Goal: Communication & Community: Participate in discussion

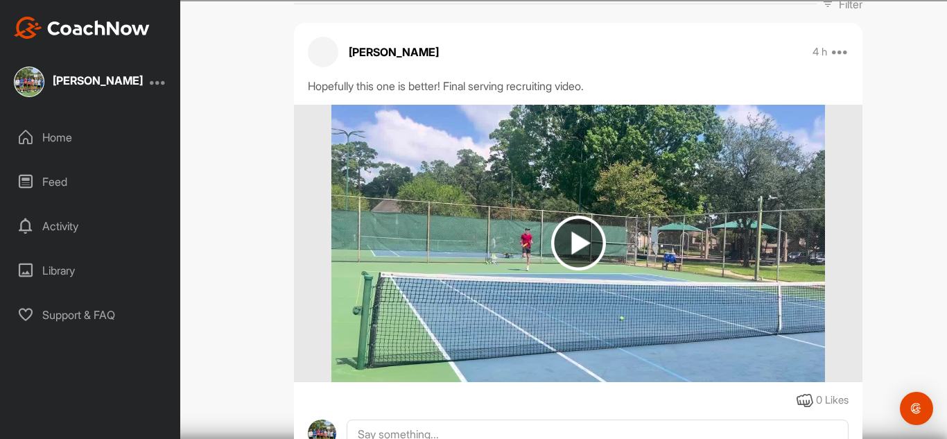
scroll to position [227, 0]
click at [589, 251] on img at bounding box center [578, 243] width 55 height 55
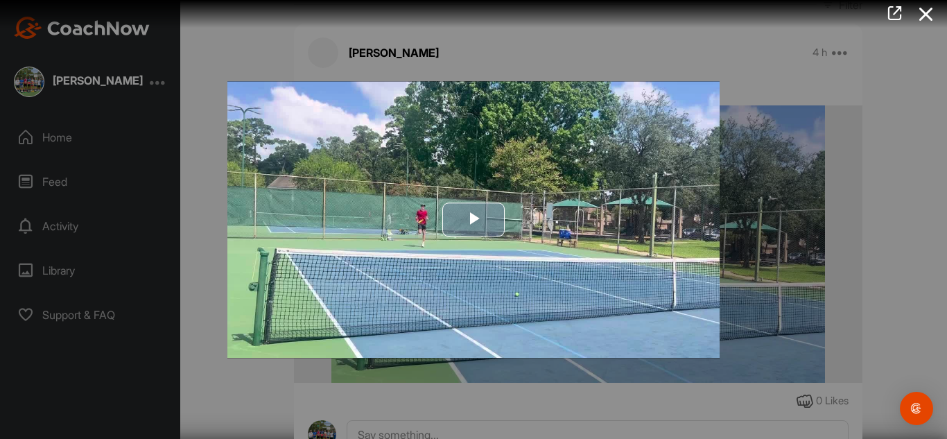
click at [485, 245] on img "Video Player" at bounding box center [473, 219] width 492 height 277
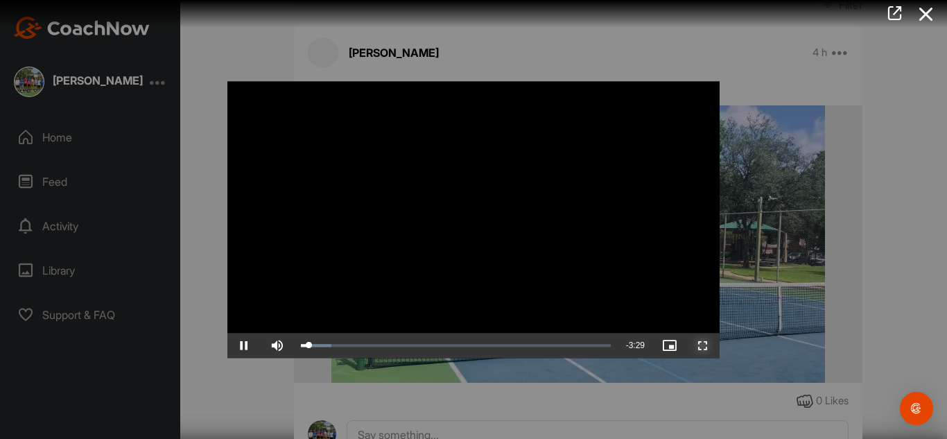
click at [701, 345] on span "Video Player" at bounding box center [702, 345] width 33 height 0
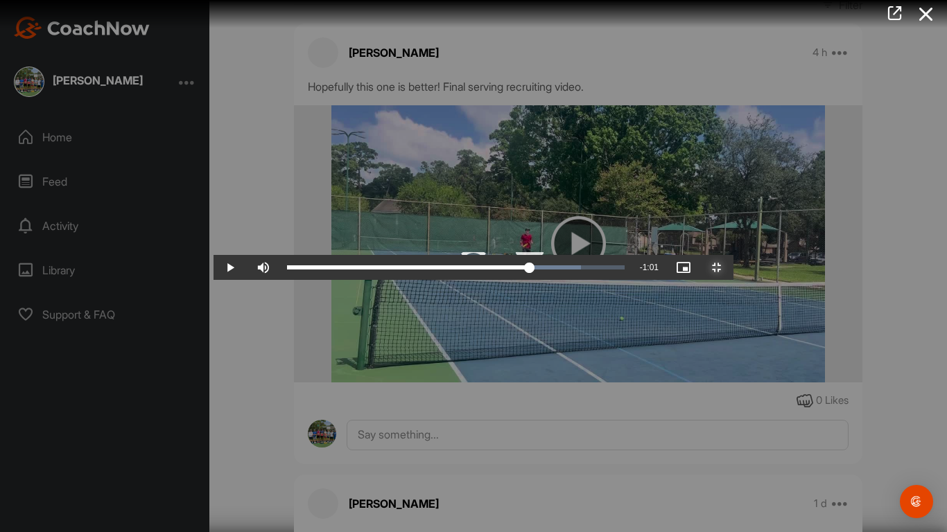
drag, startPoint x: 644, startPoint y: 530, endPoint x: 604, endPoint y: 528, distance: 40.3
click at [604, 280] on div "Loaded : 87.07% 2:29 2:29" at bounding box center [455, 267] width 351 height 25
drag, startPoint x: 659, startPoint y: 521, endPoint x: 668, endPoint y: 523, distance: 9.2
click at [550, 270] on div "2:46" at bounding box center [418, 268] width 263 height 4
drag, startPoint x: 668, startPoint y: 523, endPoint x: 687, endPoint y: 523, distance: 18.7
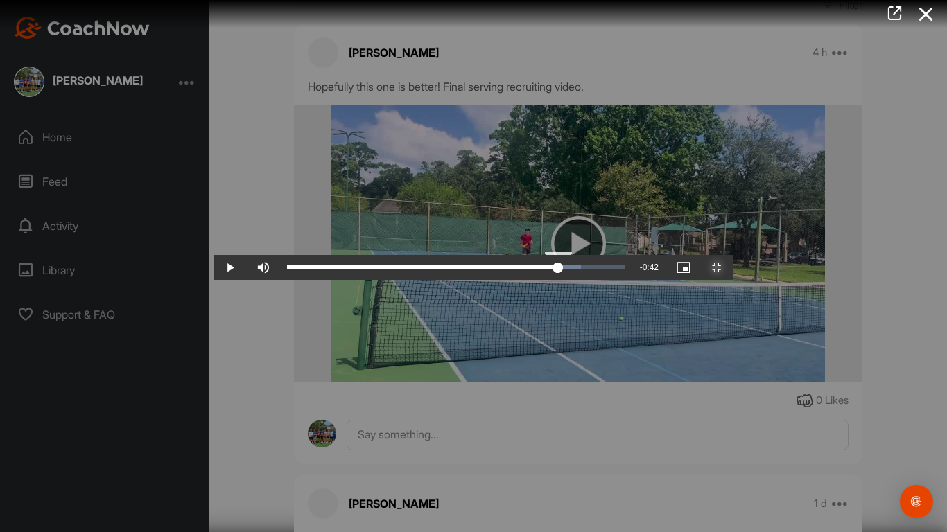
click at [558, 270] on div "2:52" at bounding box center [422, 268] width 271 height 4
drag, startPoint x: 738, startPoint y: 521, endPoint x: 775, endPoint y: 528, distance: 37.4
click at [632, 280] on div "Loaded : 93.54% 3:16 3:16" at bounding box center [455, 267] width 351 height 25
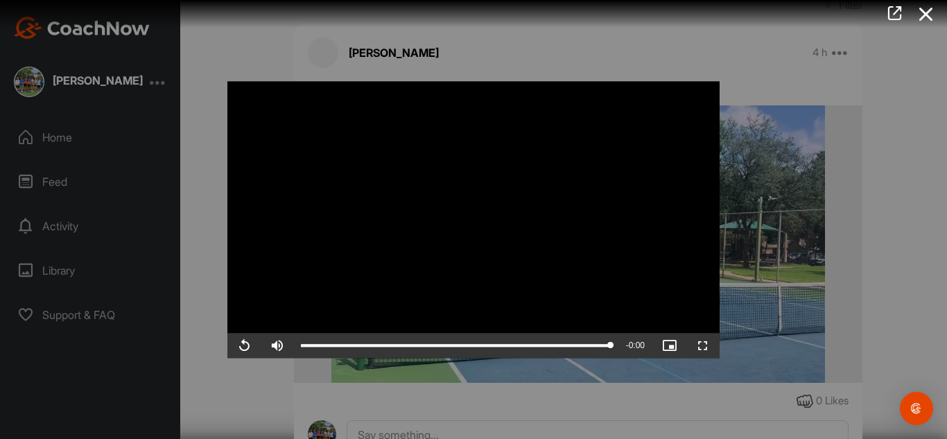
click at [946, 420] on div at bounding box center [473, 219] width 947 height 439
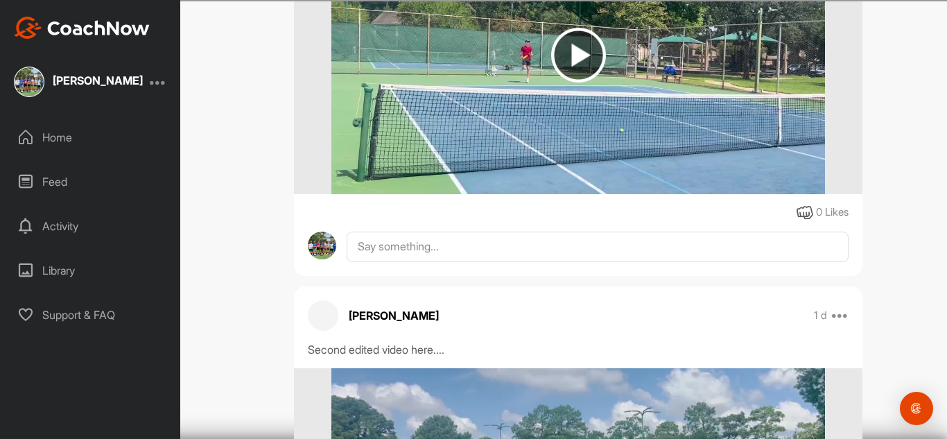
scroll to position [419, 0]
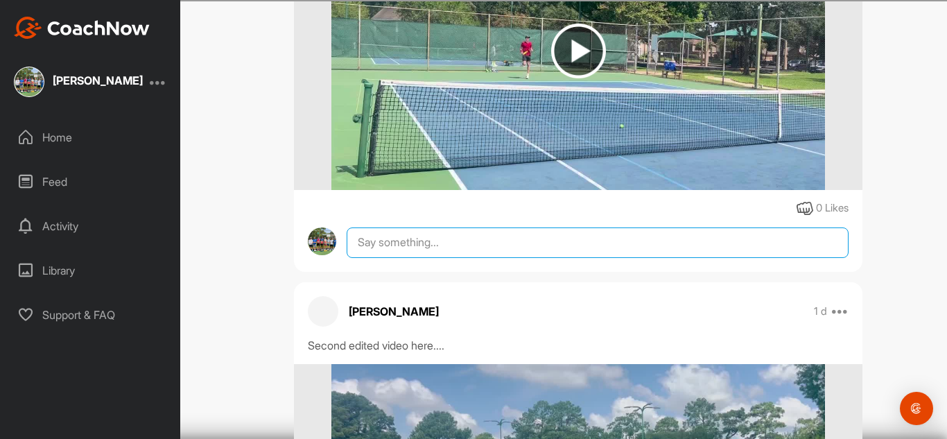
click at [398, 239] on textarea at bounding box center [598, 242] width 502 height 31
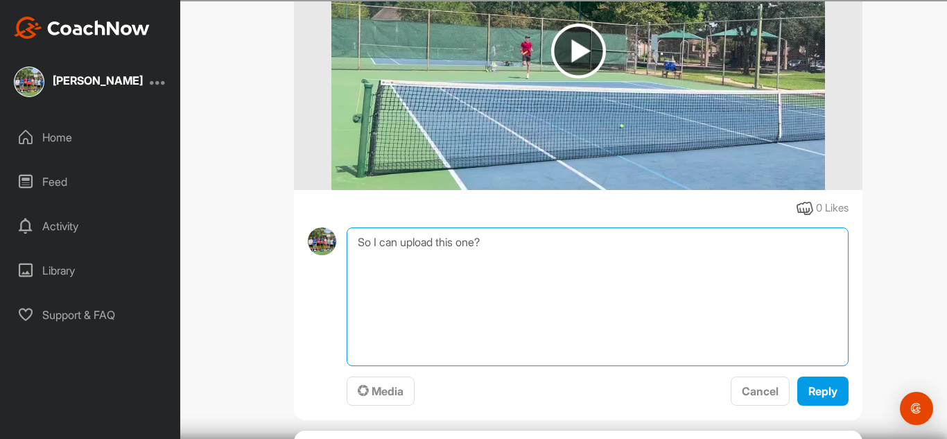
type textarea "So I can upload this one?"
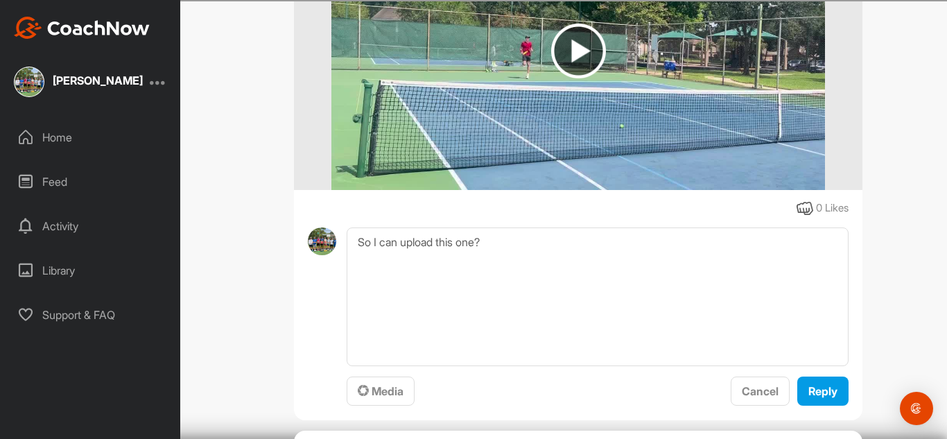
click at [825, 408] on div "Kenneth Olivier 4 h Pin to top Report Delete Hopefully this one is better! Fina…" at bounding box center [578, 126] width 568 height 590
click at [825, 396] on span "Reply" at bounding box center [822, 391] width 29 height 14
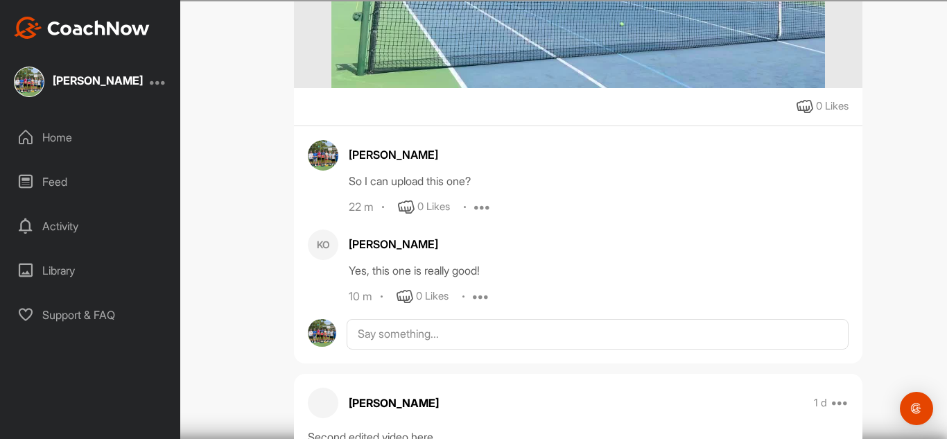
scroll to position [532, 0]
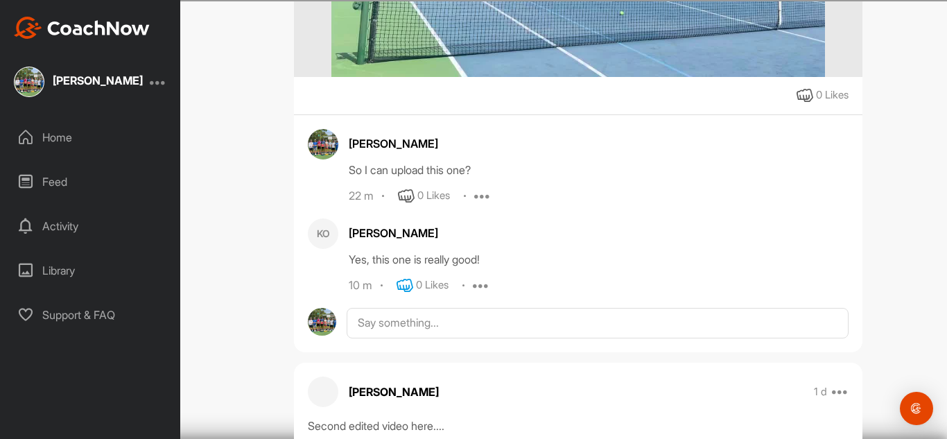
click at [402, 284] on icon at bounding box center [405, 285] width 17 height 17
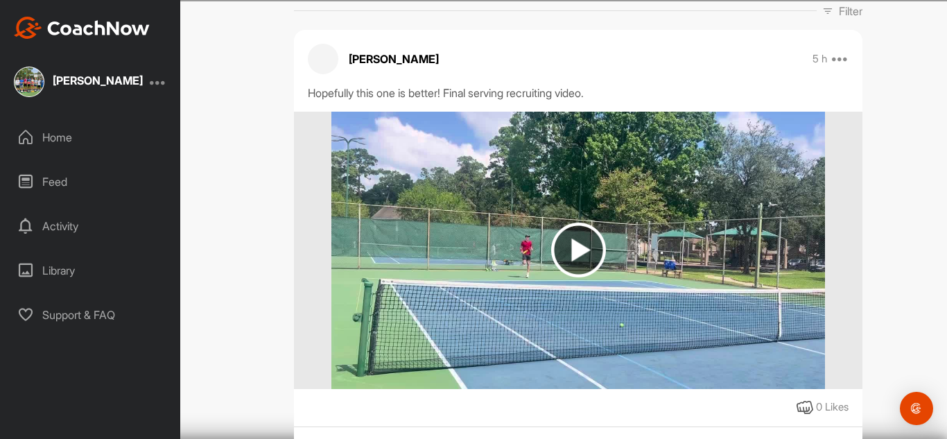
scroll to position [219, 0]
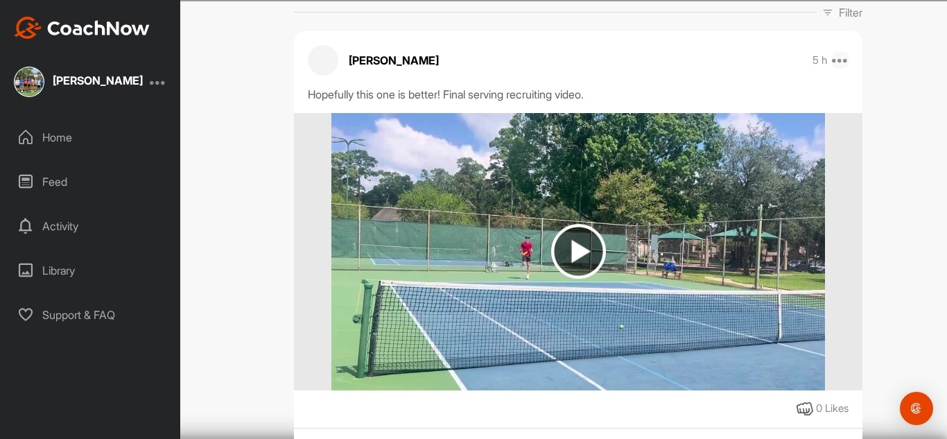
click at [848, 64] on icon at bounding box center [840, 60] width 17 height 17
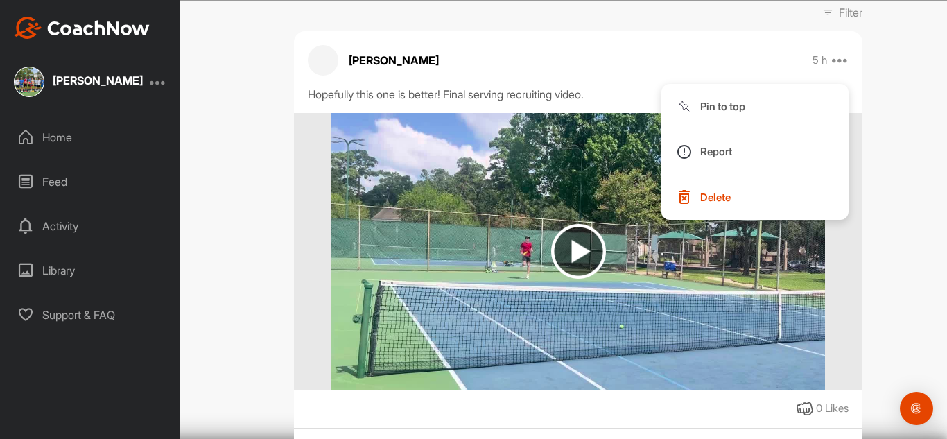
click at [604, 213] on img at bounding box center [577, 251] width 493 height 277
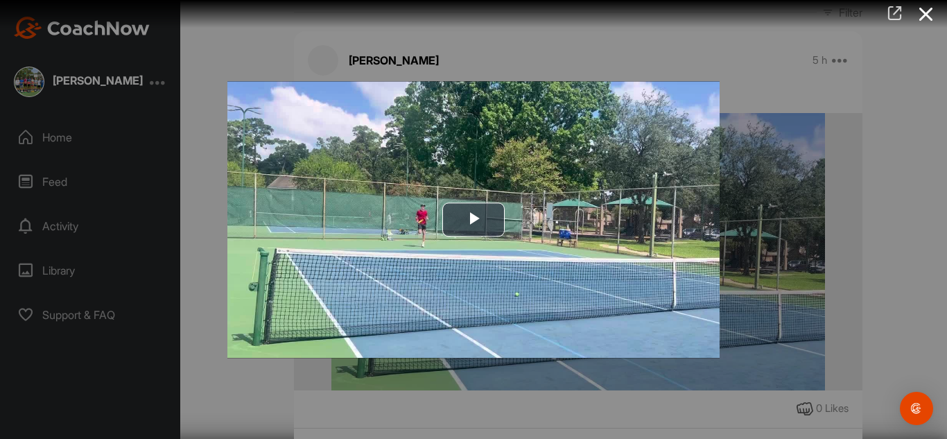
click at [885, 11] on link at bounding box center [895, 14] width 32 height 29
click at [926, 12] on icon at bounding box center [926, 14] width 32 height 26
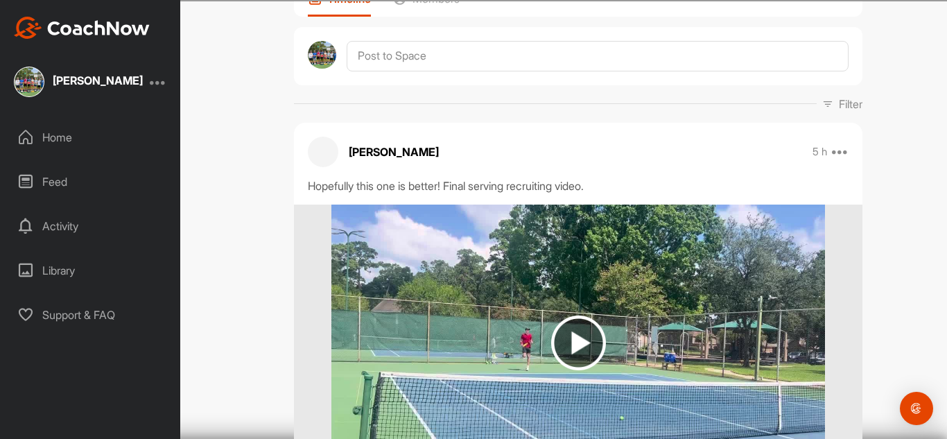
scroll to position [137, 0]
